Goal: Navigation & Orientation: Find specific page/section

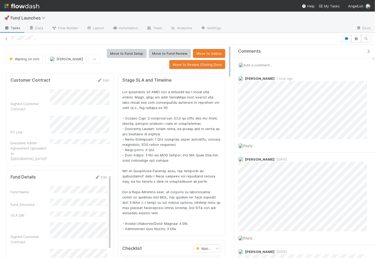
click at [314, 36] on div at bounding box center [175, 39] width 328 height 6
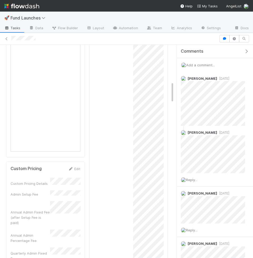
scroll to position [481, 0]
click at [147, 13] on div "🚀 Fund Launches" at bounding box center [126, 18] width 253 height 13
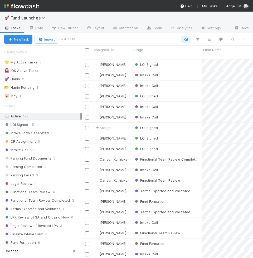
scroll to position [204, 171]
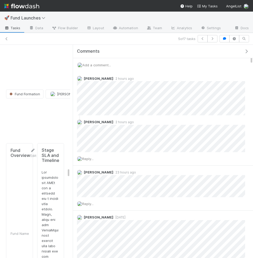
scroll to position [4741, 0]
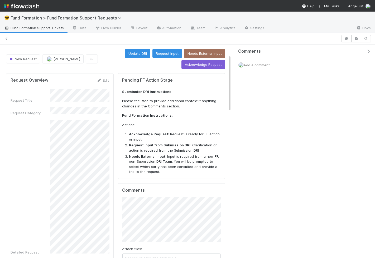
scroll to position [37, 0]
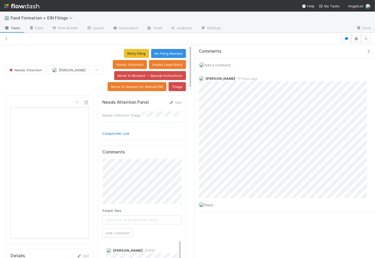
scroll to position [1, 0]
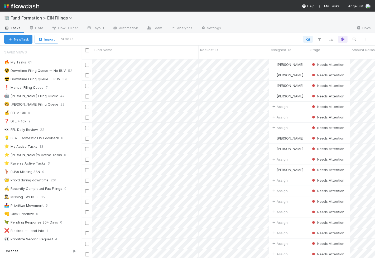
scroll to position [256, 0]
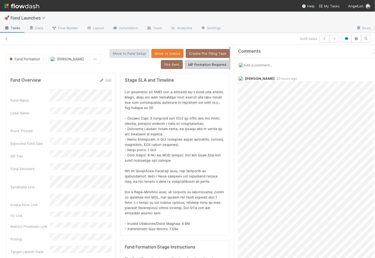
scroll to position [359, 0]
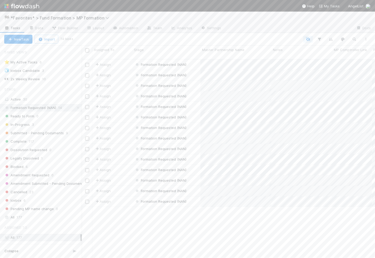
scroll to position [204, 293]
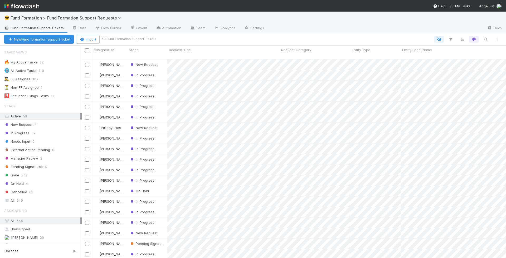
scroll to position [204, 425]
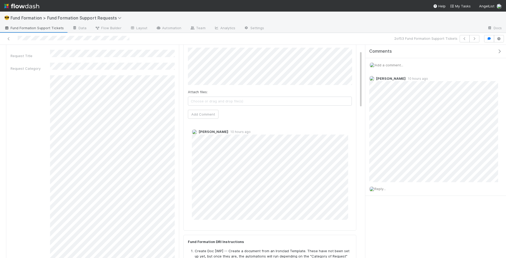
scroll to position [21, 0]
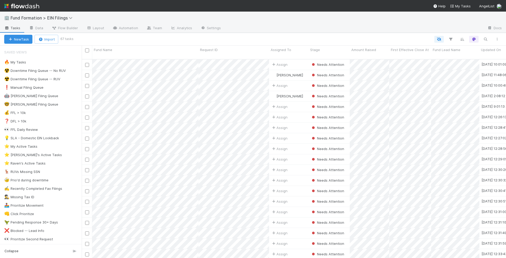
scroll to position [204, 425]
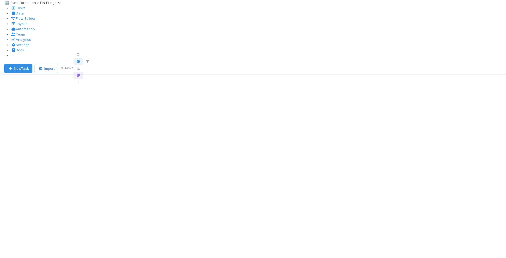
scroll to position [297, 0]
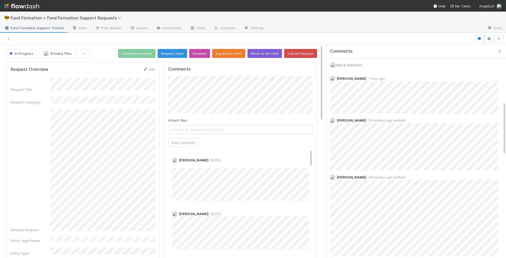
scroll to position [233, 0]
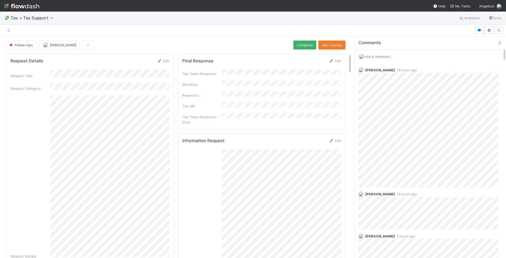
scroll to position [182, 0]
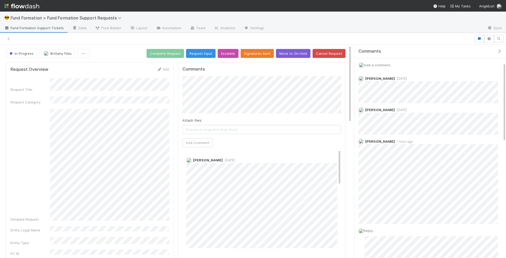
scroll to position [48, 0]
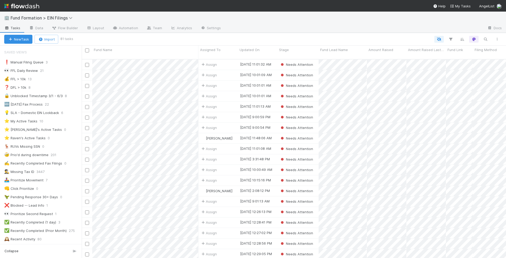
scroll to position [340, 0]
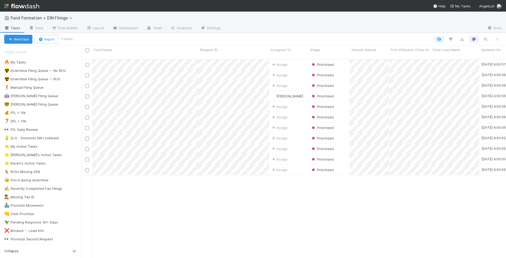
scroll to position [204, 425]
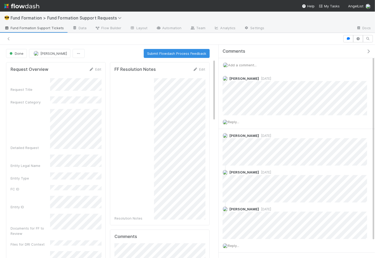
scroll to position [49, 0]
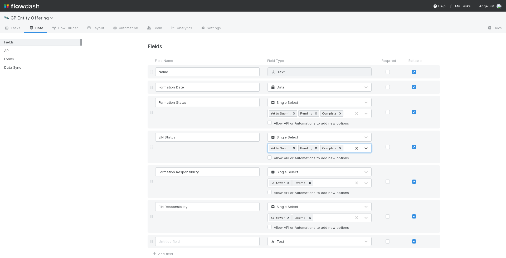
scroll to position [15, 0]
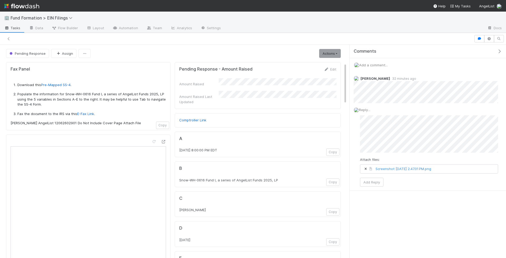
scroll to position [94, 0]
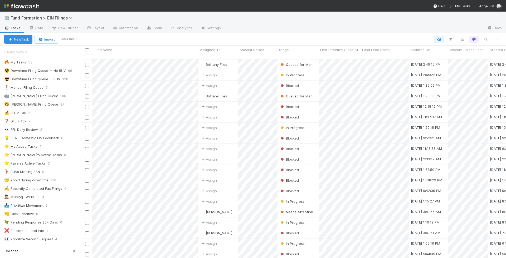
scroll to position [204, 425]
